Goal: Information Seeking & Learning: Learn about a topic

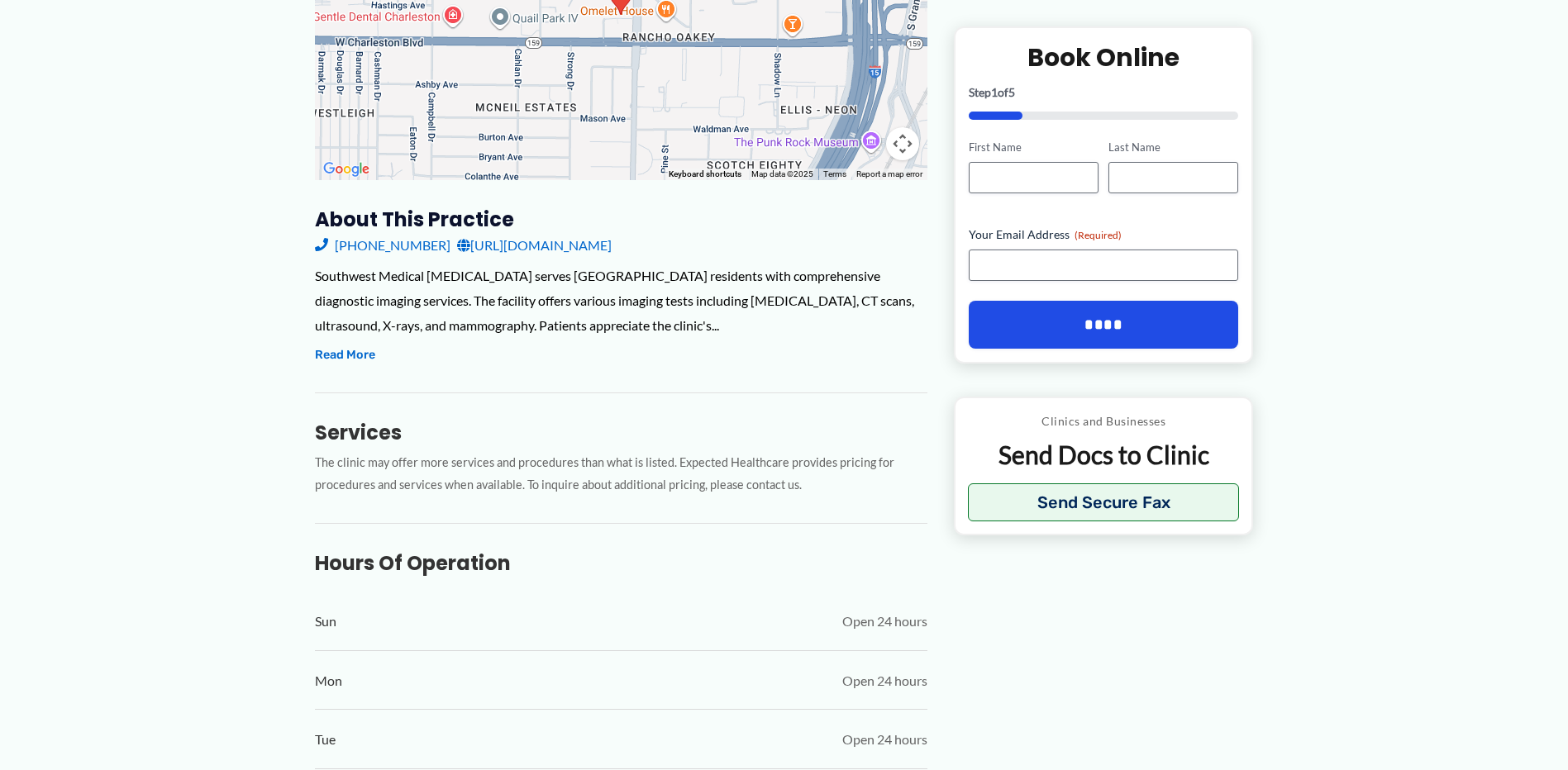
scroll to position [413, 0]
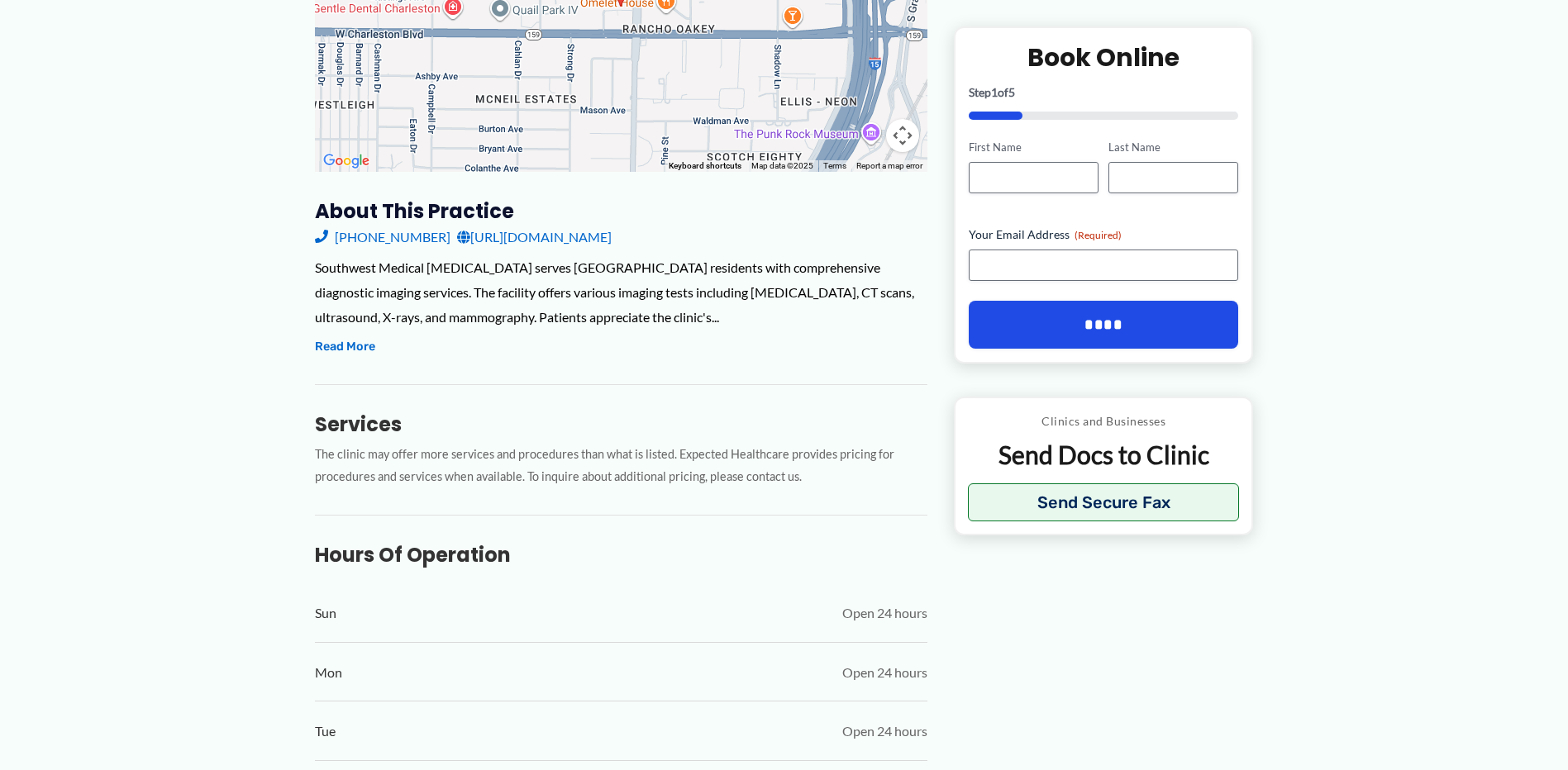
click at [615, 458] on p "The clinic may offer more services and procedures than what is listed. Expected…" at bounding box center [621, 466] width 612 height 44
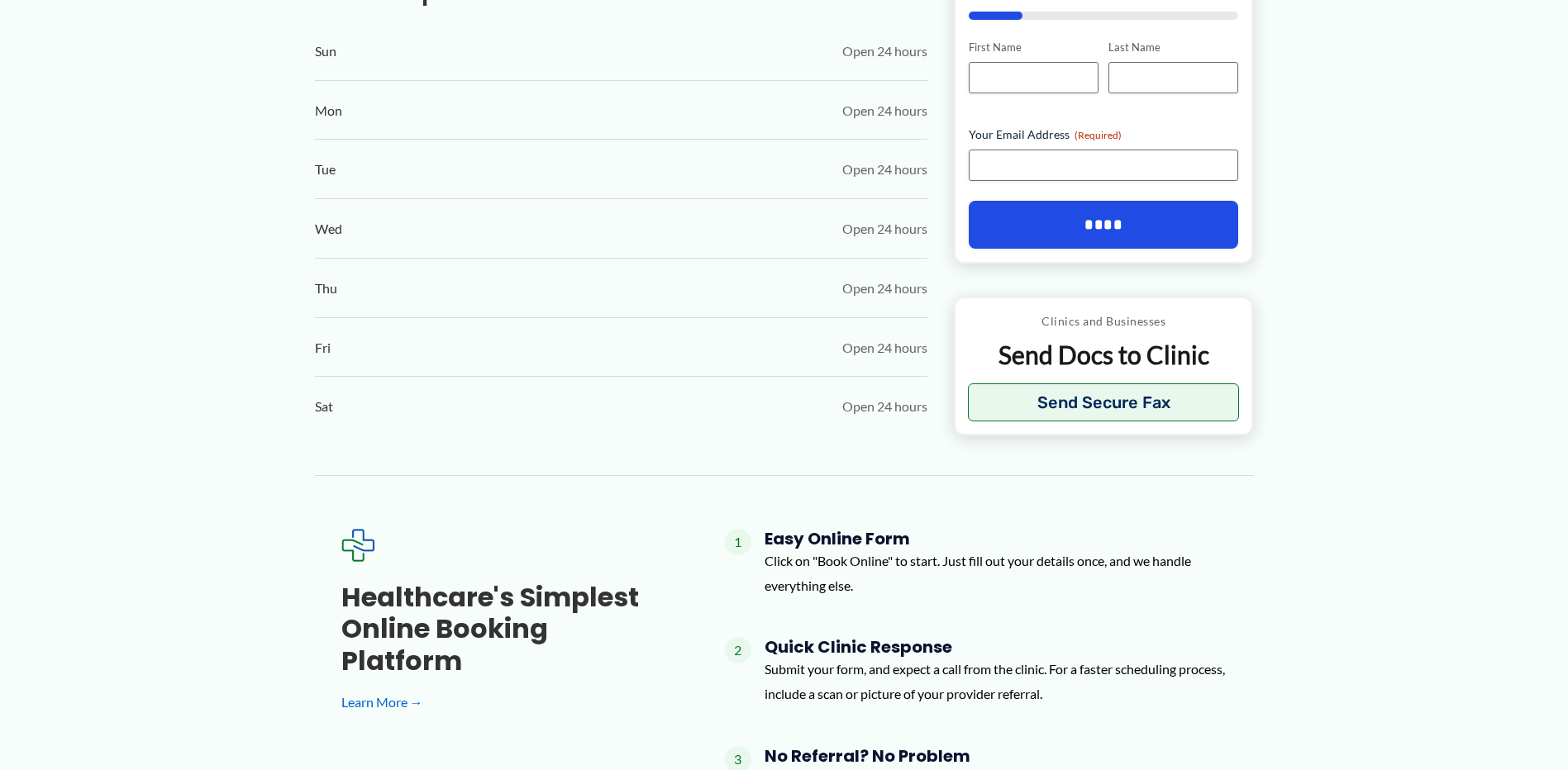
scroll to position [984, 0]
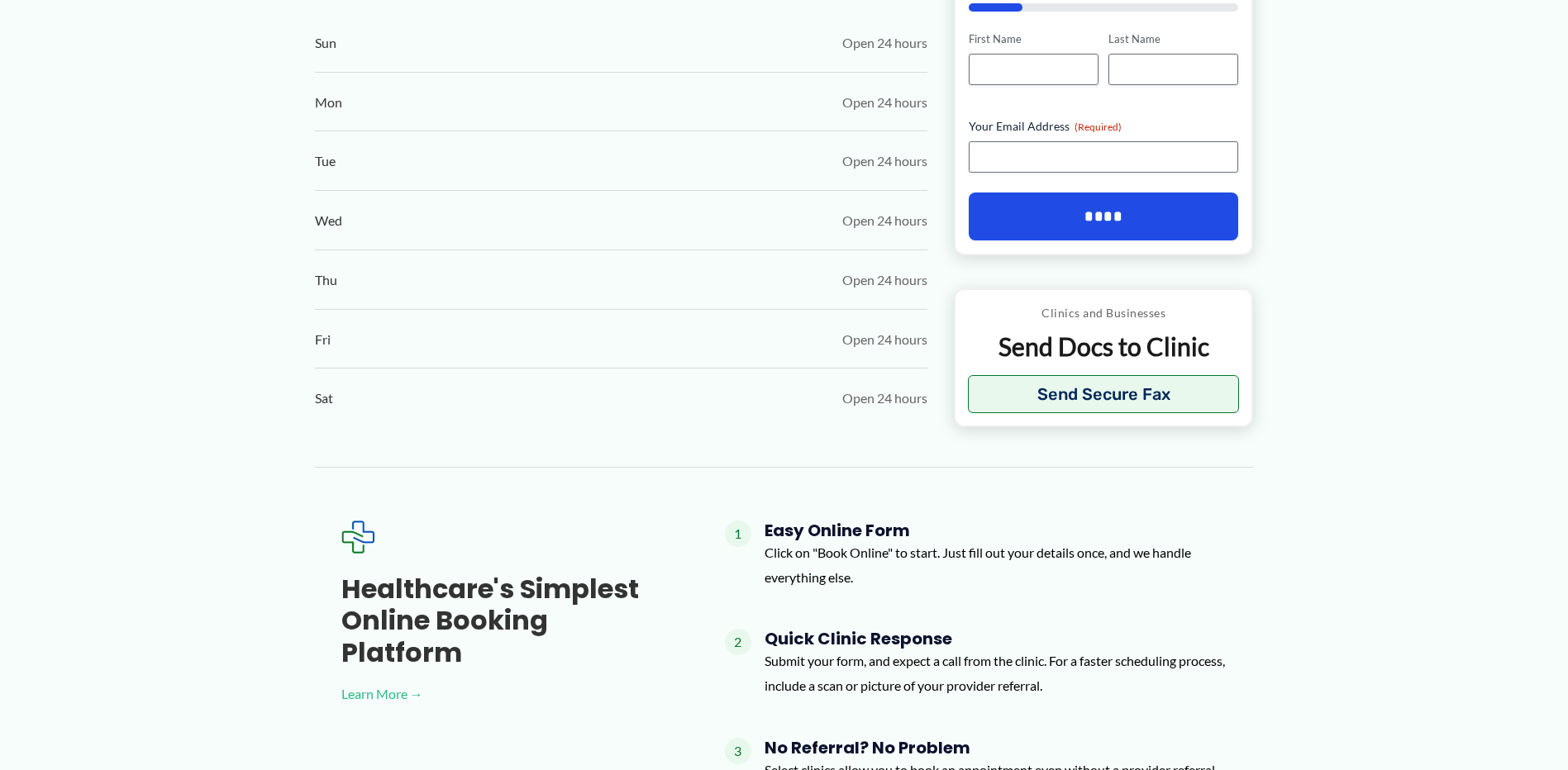
click at [371, 681] on link "Learn More →" at bounding box center [507, 693] width 331 height 25
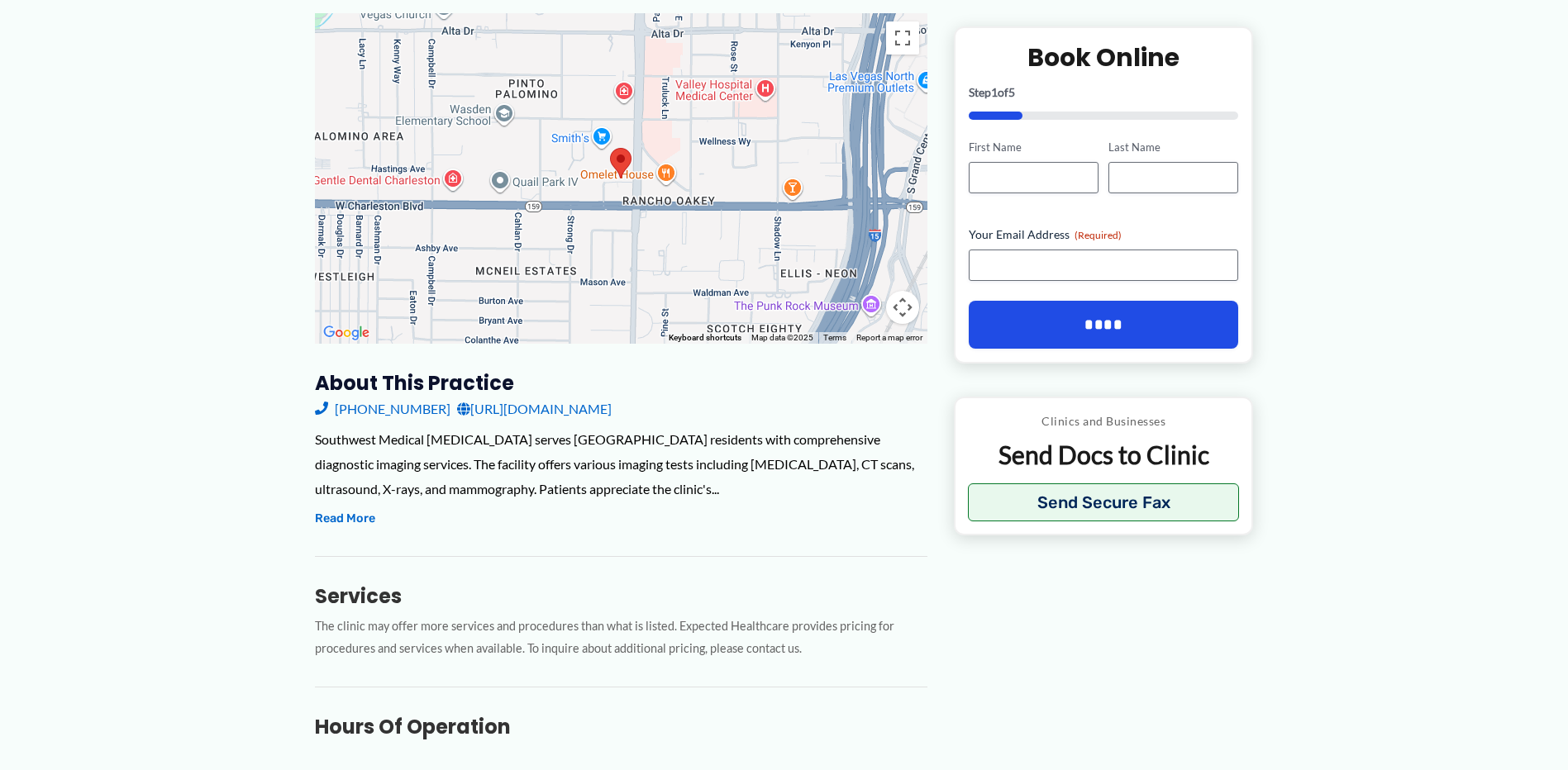
scroll to position [0, 0]
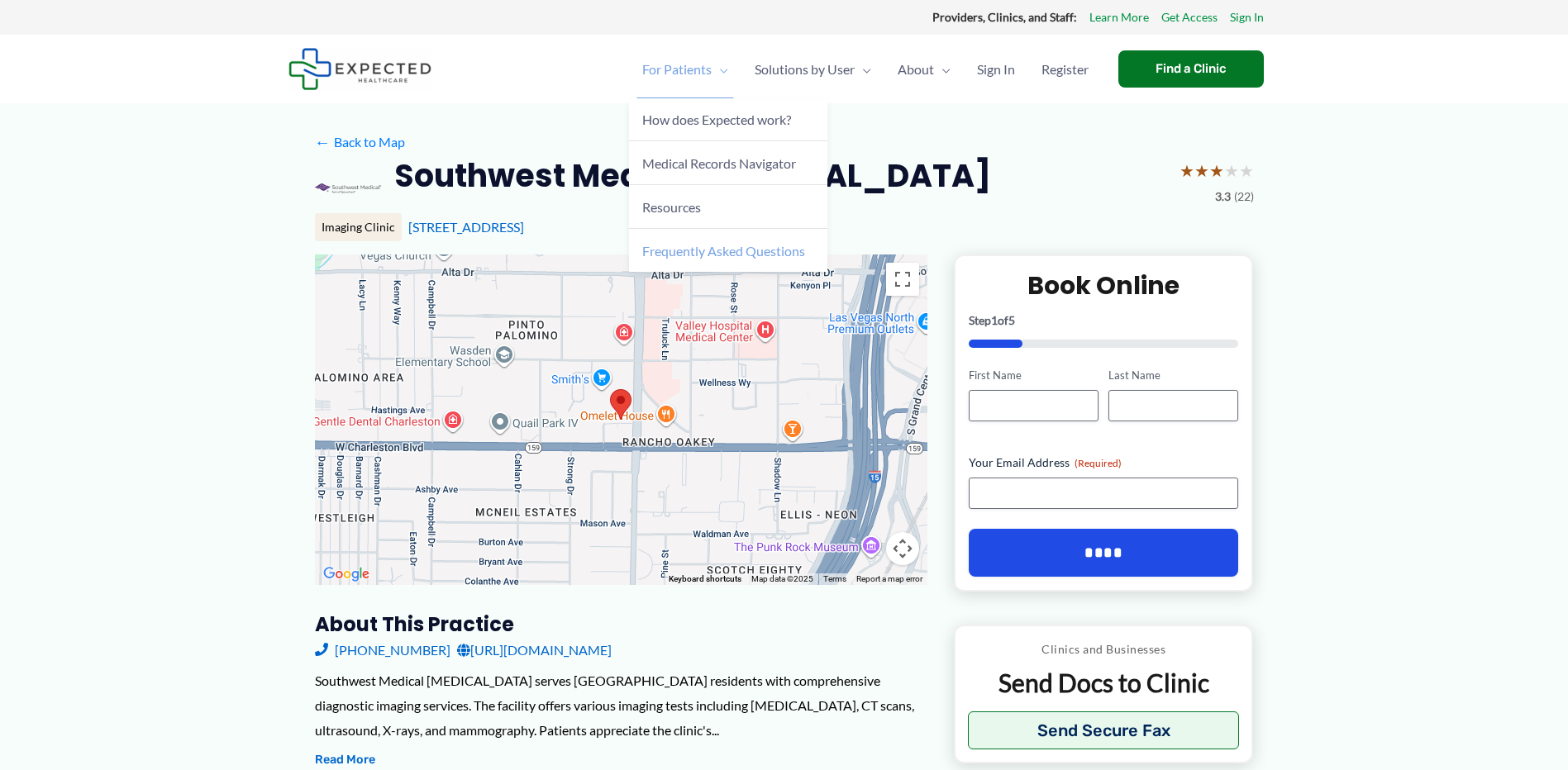
click at [698, 257] on span "Frequently Asked Questions" at bounding box center [723, 250] width 163 height 16
